Goal: Check status: Check status

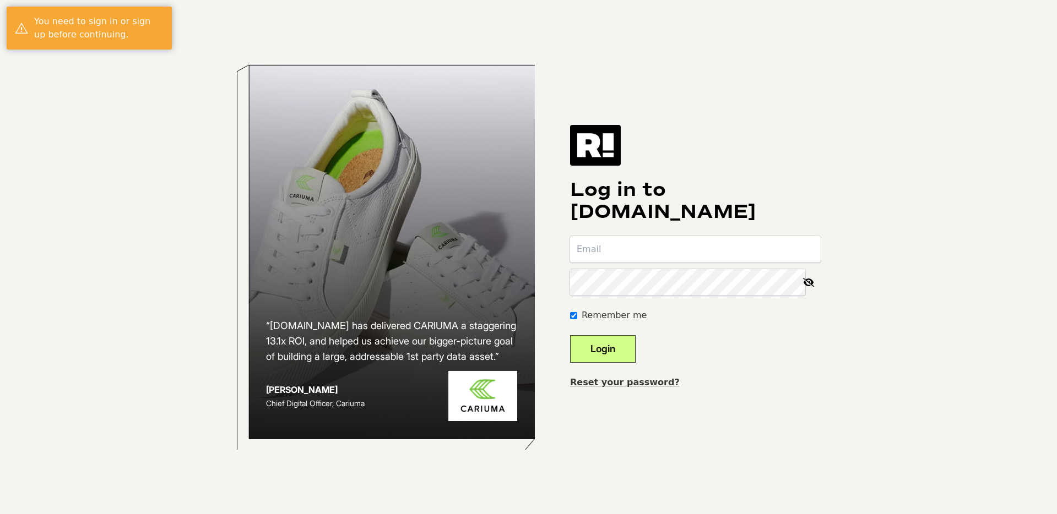
type input "[EMAIL_ADDRESS][DOMAIN_NAME]"
click at [616, 348] on button "Login" at bounding box center [603, 349] width 66 height 28
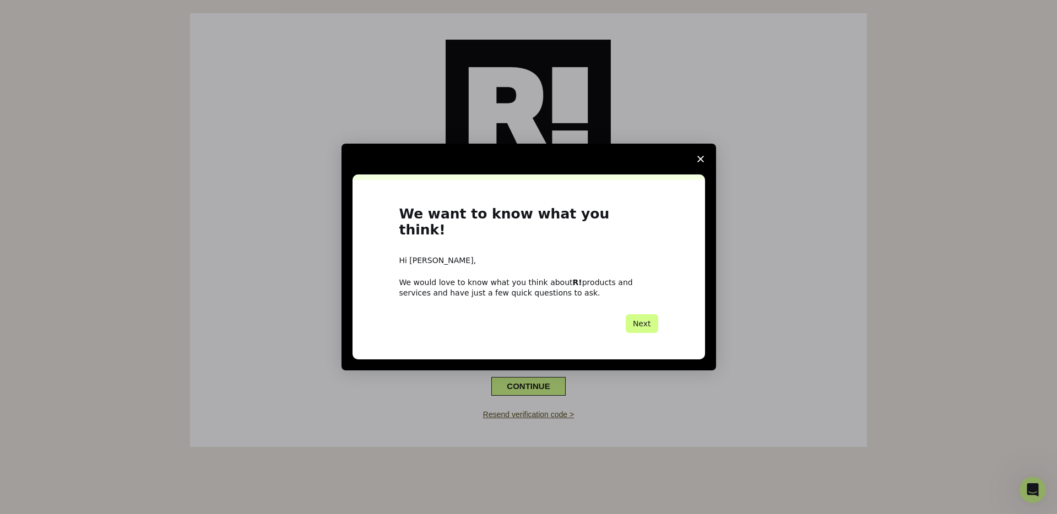
click at [698, 162] on icon "Close survey" at bounding box center [700, 159] width 7 height 7
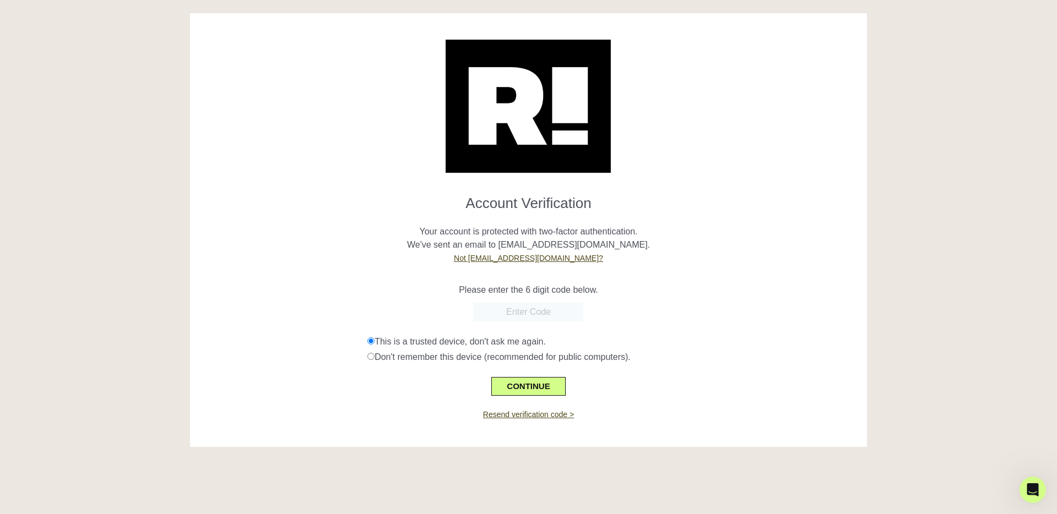
drag, startPoint x: 521, startPoint y: 305, endPoint x: 521, endPoint y: 311, distance: 6.6
click at [521, 310] on input "text" at bounding box center [528, 312] width 110 height 20
paste input "303191"
type input "303191"
click at [522, 391] on button "CONTINUE" at bounding box center [528, 386] width 74 height 19
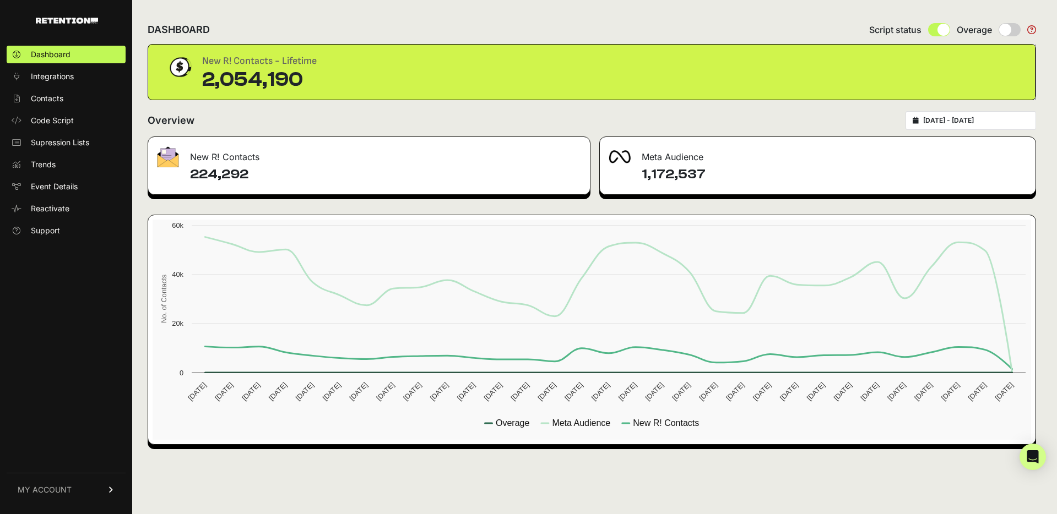
click at [930, 124] on div "2025-07-28 - 2025-08-27" at bounding box center [970, 120] width 131 height 19
click at [919, 120] on icon at bounding box center [916, 120] width 6 height 7
type input "2025-07-28"
type input "2025-08-27"
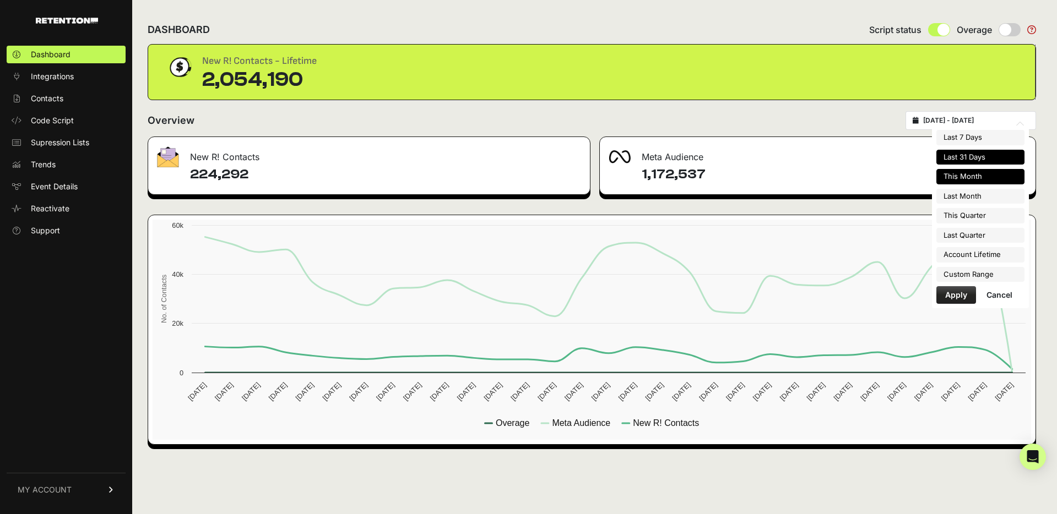
type input "2025-08-01"
type input "2025-08-31"
type input "2025-07-01"
type input "2025-07-31"
type input "2025-07-01"
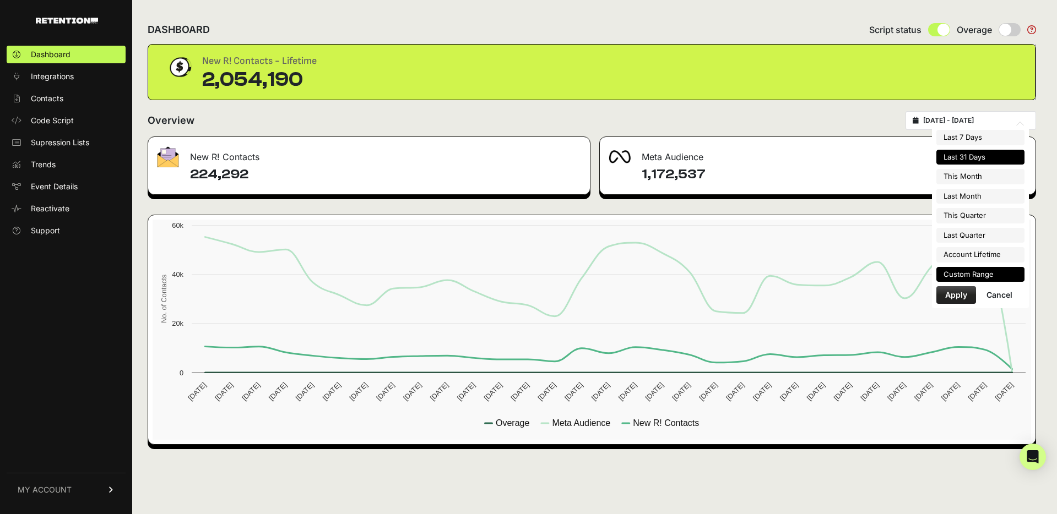
type input "2025-09-30"
type input "2024-12-23"
type input "2025-08-27"
click at [964, 272] on li "Custom Range" at bounding box center [980, 274] width 88 height 15
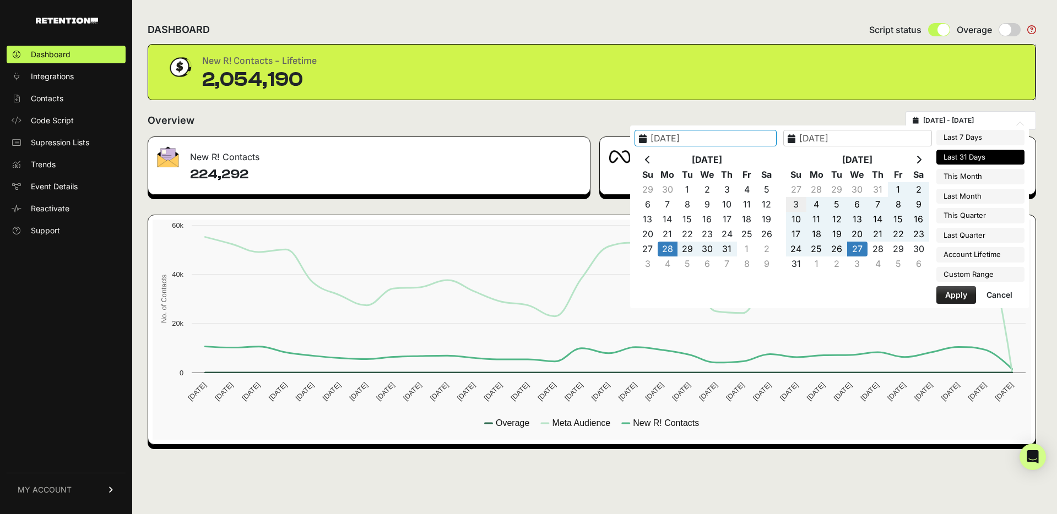
type input "2025-08-03"
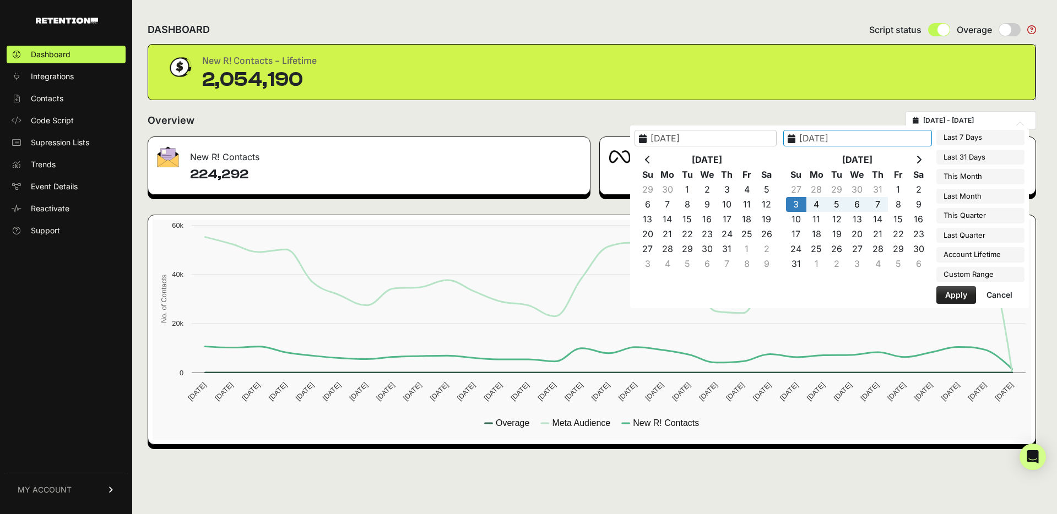
type input "2025-08-09"
type input "2024-12-23"
type input "2025-08-27"
type input "2025-08-03"
type input "2025-08-09"
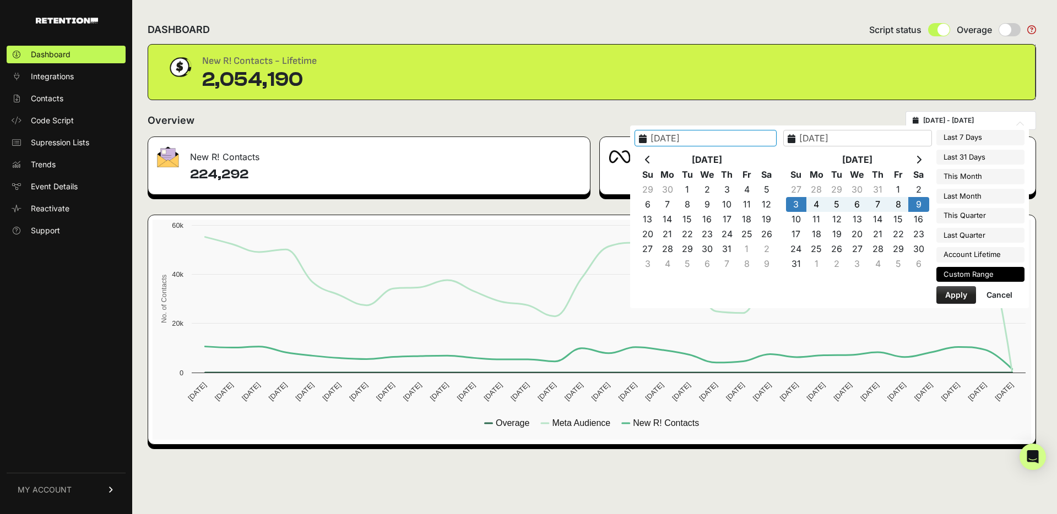
click at [954, 298] on button "Apply" at bounding box center [956, 295] width 40 height 18
type input "[DATE] - [DATE]"
